Goal: Task Accomplishment & Management: Use online tool/utility

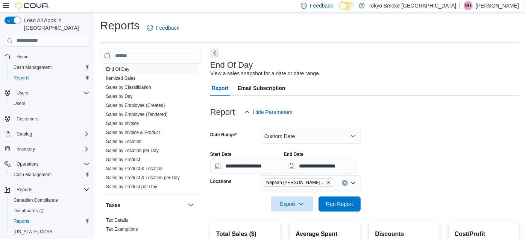
click at [47, 73] on div "Reports" at bounding box center [50, 77] width 79 height 9
click at [47, 99] on div "Users" at bounding box center [50, 103] width 79 height 9
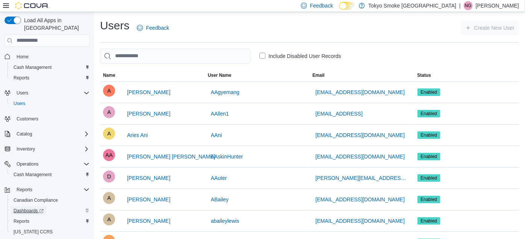
click at [31, 208] on span "Dashboards" at bounding box center [29, 211] width 30 height 6
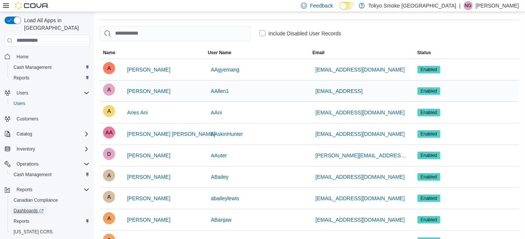
scroll to position [21, 0]
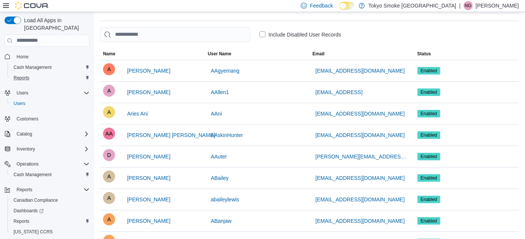
click at [46, 73] on div "Reports" at bounding box center [50, 77] width 79 height 9
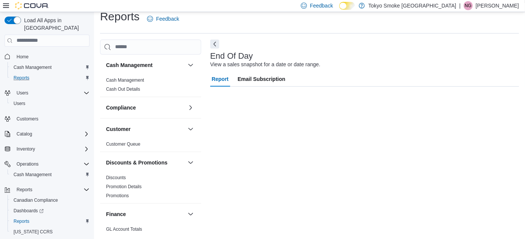
scroll to position [9, 0]
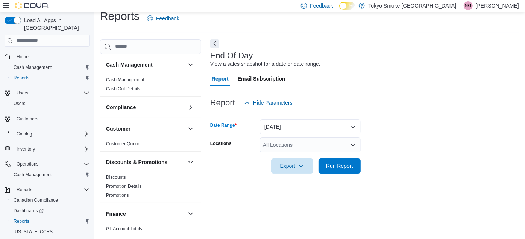
click at [293, 119] on button "[DATE]" at bounding box center [310, 126] width 101 height 15
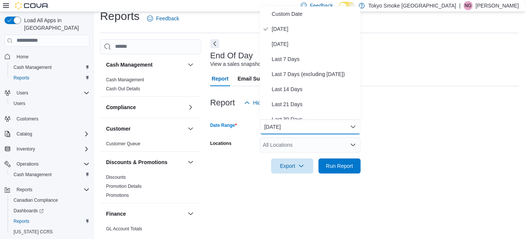
click at [293, 119] on button "[DATE]" at bounding box center [310, 126] width 101 height 15
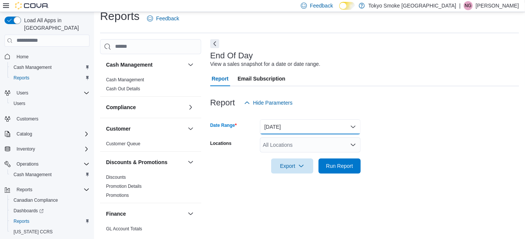
click at [293, 119] on button "[DATE]" at bounding box center [310, 126] width 101 height 15
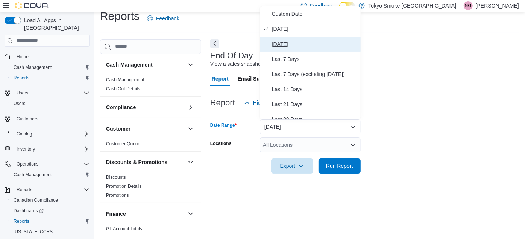
click at [306, 41] on span "[DATE]" at bounding box center [315, 43] width 86 height 9
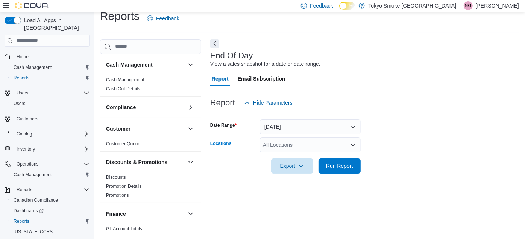
click at [298, 144] on div "All Locations" at bounding box center [310, 144] width 101 height 15
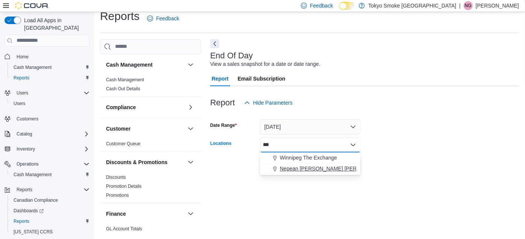
type input "***"
click at [305, 166] on span "Nepean [PERSON_NAME] [PERSON_NAME]" at bounding box center [334, 169] width 108 height 8
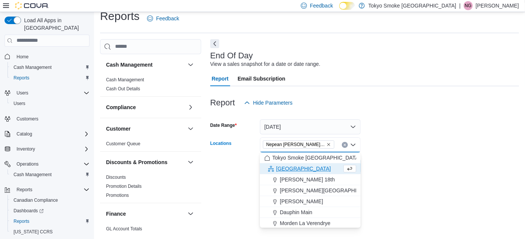
click at [392, 142] on form "Date Range [DATE] Locations [GEOGRAPHIC_DATA] [PERSON_NAME][GEOGRAPHIC_DATA][PE…" at bounding box center [364, 141] width 309 height 63
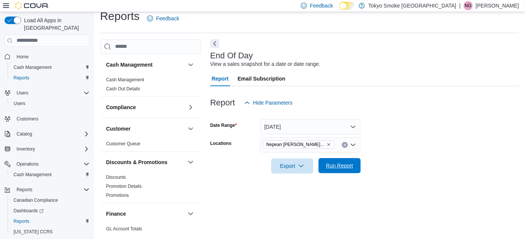
click at [342, 161] on span "Run Report" at bounding box center [339, 165] width 33 height 15
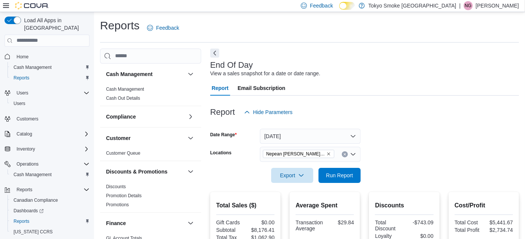
click at [319, 128] on div at bounding box center [364, 124] width 309 height 9
click at [314, 134] on button "[DATE]" at bounding box center [310, 136] width 101 height 15
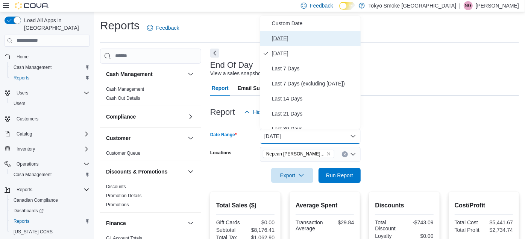
click at [290, 34] on span "[DATE]" at bounding box center [315, 38] width 86 height 9
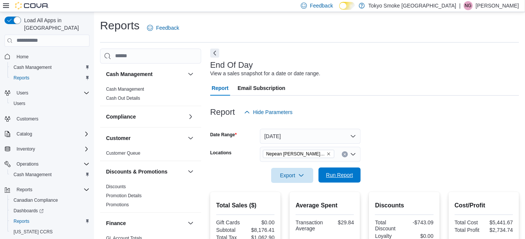
click at [354, 176] on span "Run Report" at bounding box center [339, 174] width 33 height 15
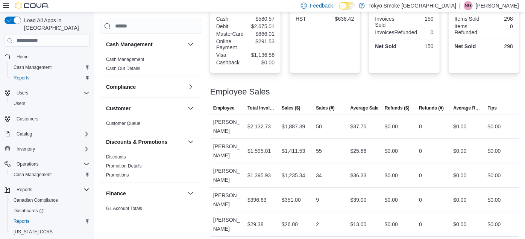
scroll to position [287, 0]
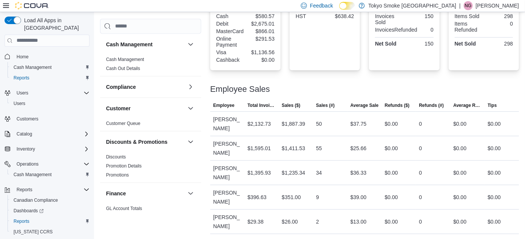
click at [354, 176] on div "$36.33" at bounding box center [365, 172] width 34 height 15
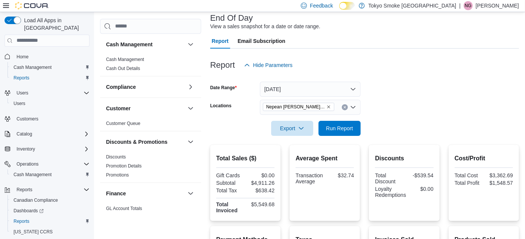
scroll to position [0, 0]
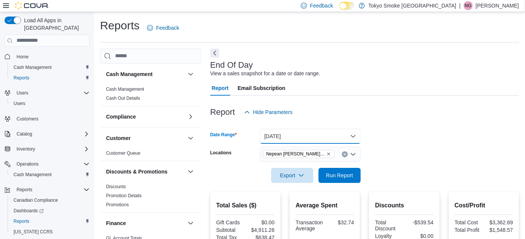
click at [293, 140] on button "[DATE]" at bounding box center [310, 136] width 101 height 15
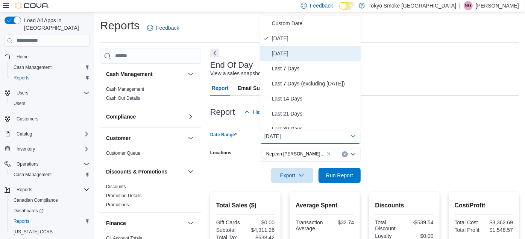
click at [291, 53] on span "[DATE]" at bounding box center [315, 53] width 86 height 9
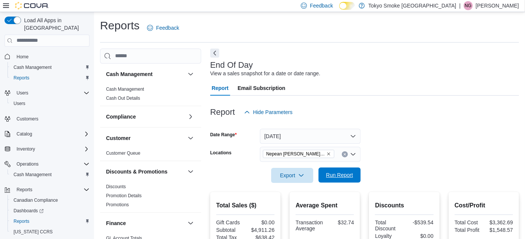
click at [331, 174] on span "Run Report" at bounding box center [339, 175] width 27 height 8
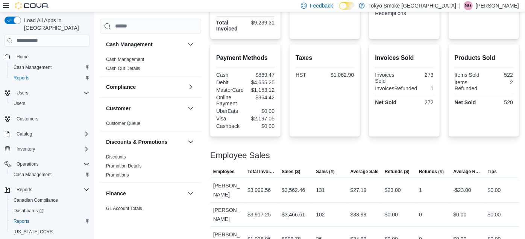
scroll to position [261, 0]
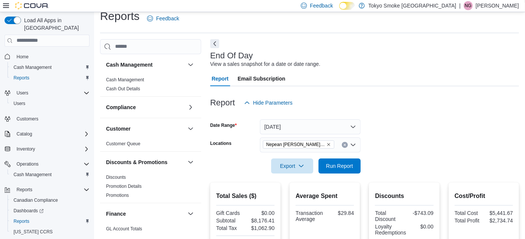
scroll to position [261, 0]
